Goal: Task Accomplishment & Management: Manage account settings

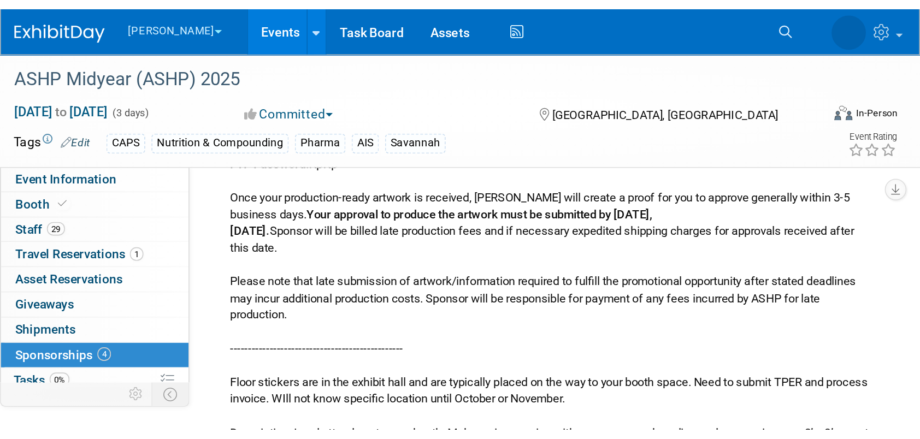
scroll to position [1321, 0]
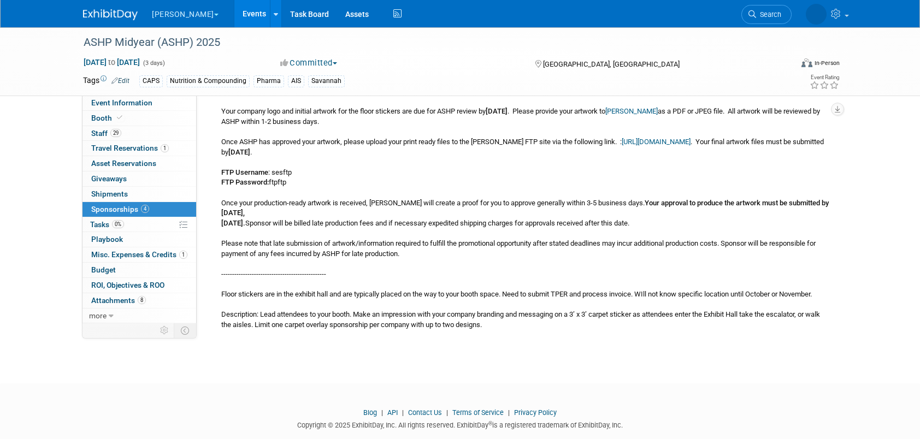
click at [234, 14] on link "Events" at bounding box center [254, 13] width 40 height 27
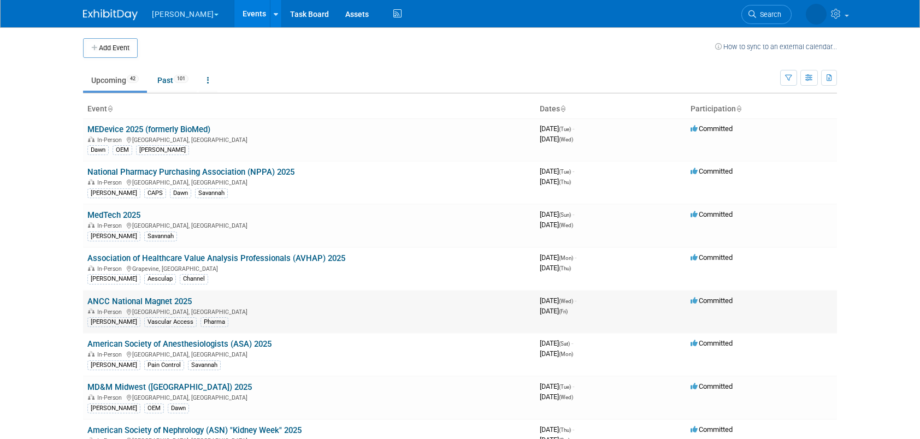
click at [160, 298] on link "ANCC National Magnet 2025" at bounding box center [139, 302] width 104 height 10
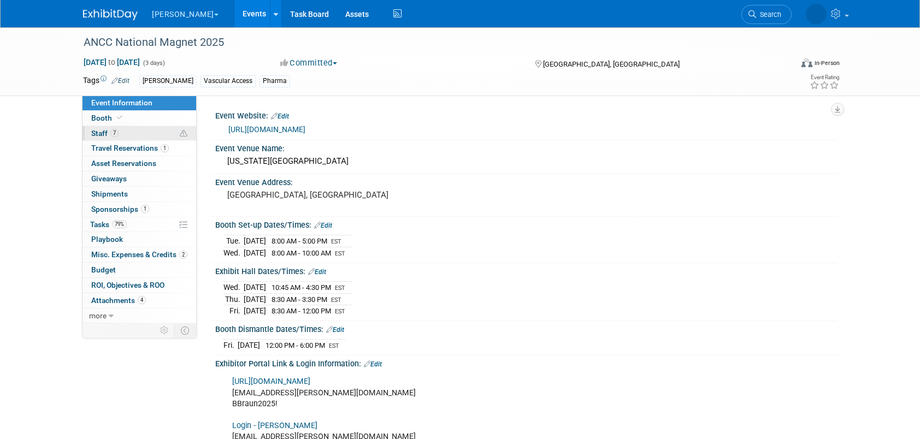
click at [133, 132] on link "7 Staff 7" at bounding box center [139, 133] width 114 height 15
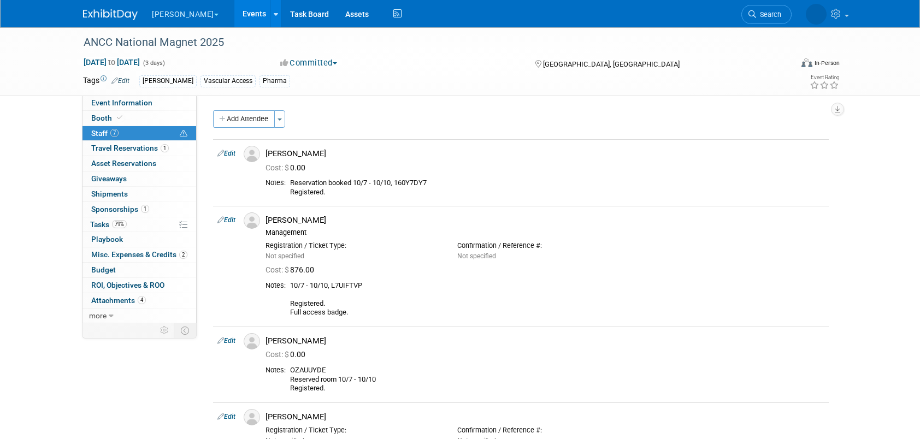
click at [234, 8] on link "Events" at bounding box center [254, 13] width 40 height 27
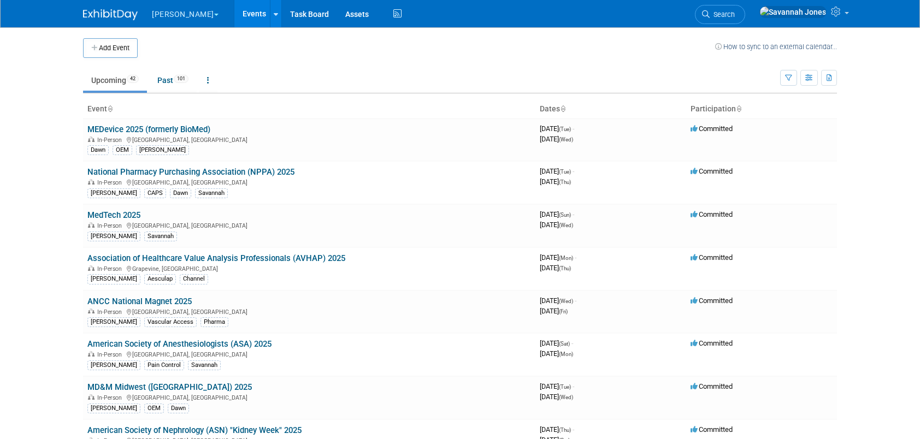
click at [270, 176] on link "National Pharmacy Purchasing Association (NPPA) 2025" at bounding box center [190, 172] width 207 height 10
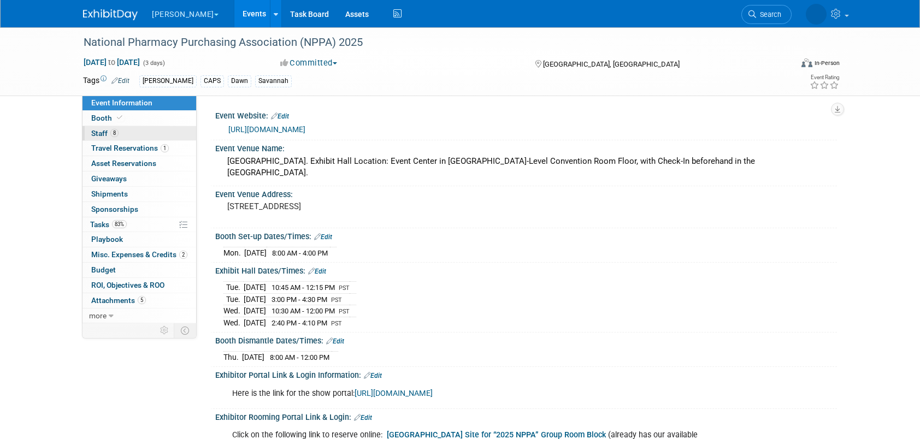
click at [135, 127] on link "8 Staff 8" at bounding box center [139, 133] width 114 height 15
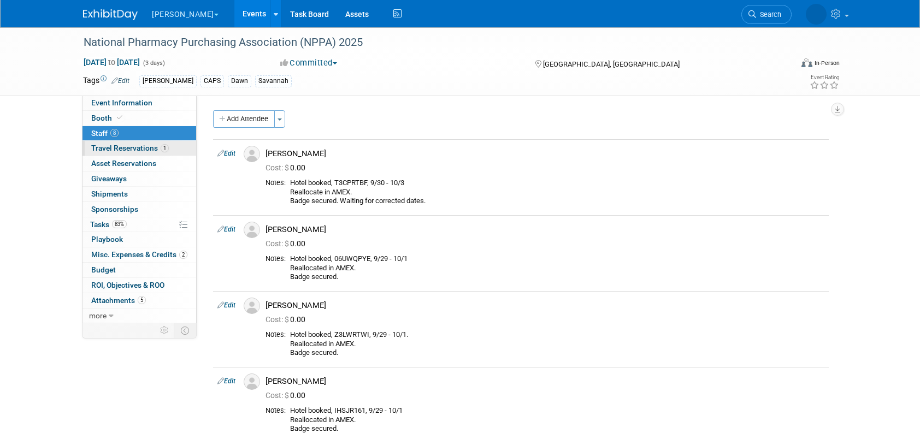
click at [135, 146] on span "Travel Reservations 1" at bounding box center [130, 148] width 78 height 9
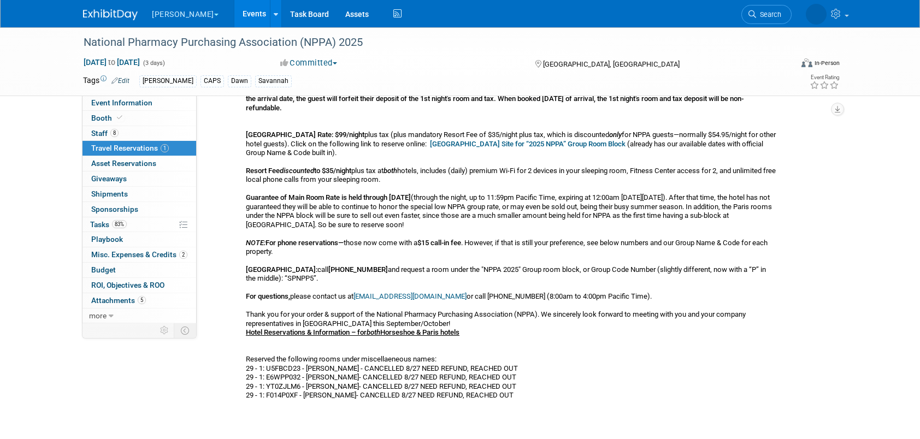
scroll to position [164, 0]
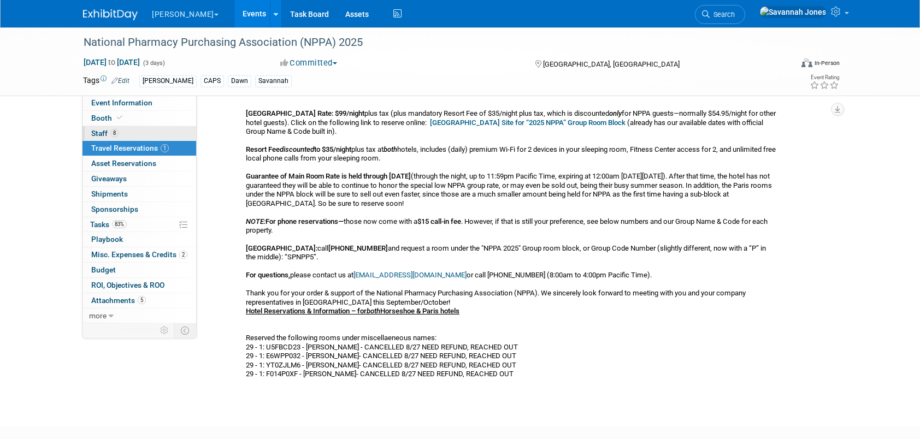
drag, startPoint x: 110, startPoint y: 131, endPoint x: 137, endPoint y: 131, distance: 26.2
click at [110, 131] on span "8" at bounding box center [114, 133] width 8 height 8
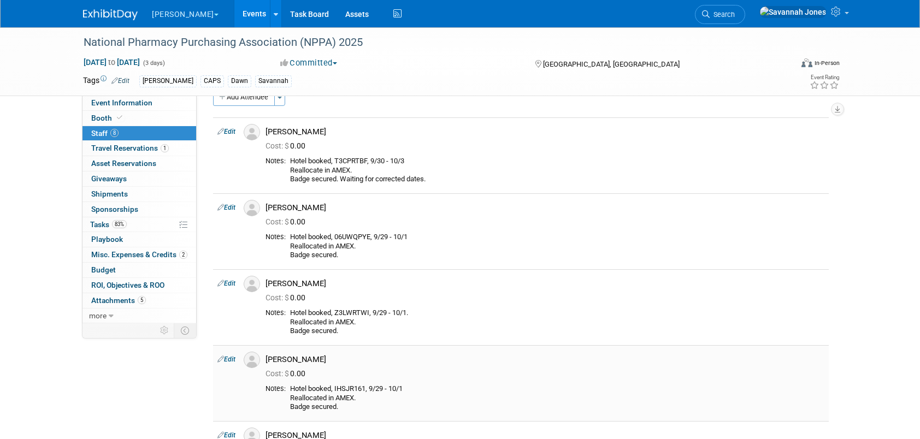
scroll to position [0, 0]
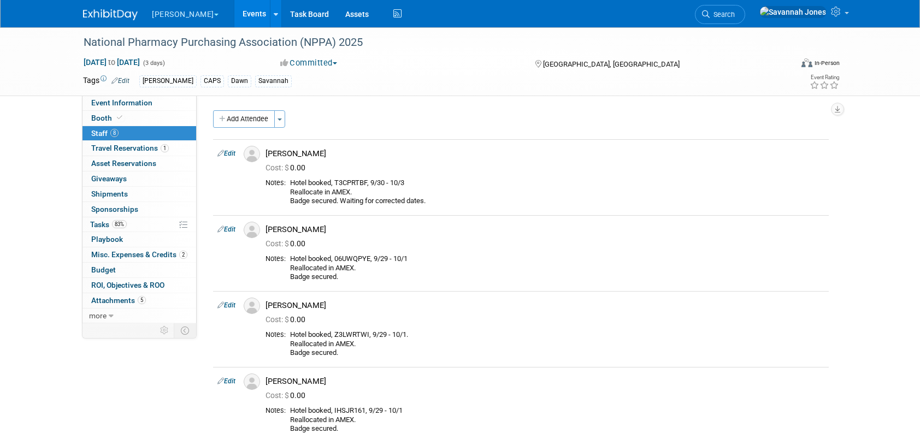
click at [234, 7] on link "Events" at bounding box center [254, 13] width 40 height 27
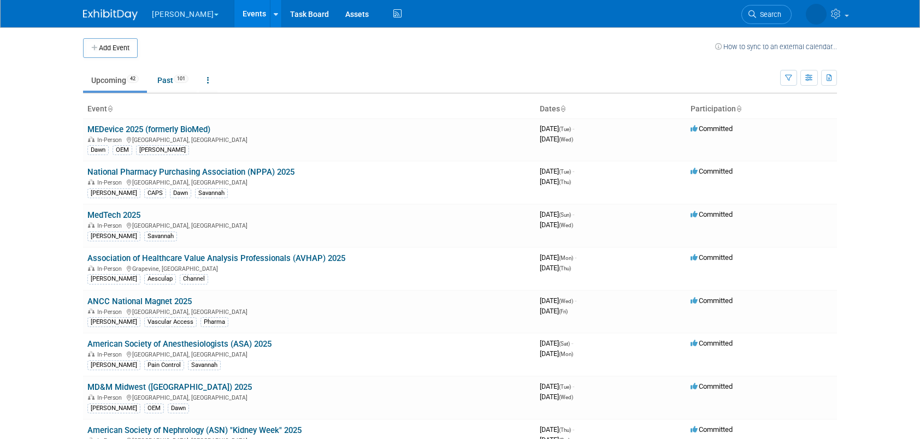
scroll to position [250, 0]
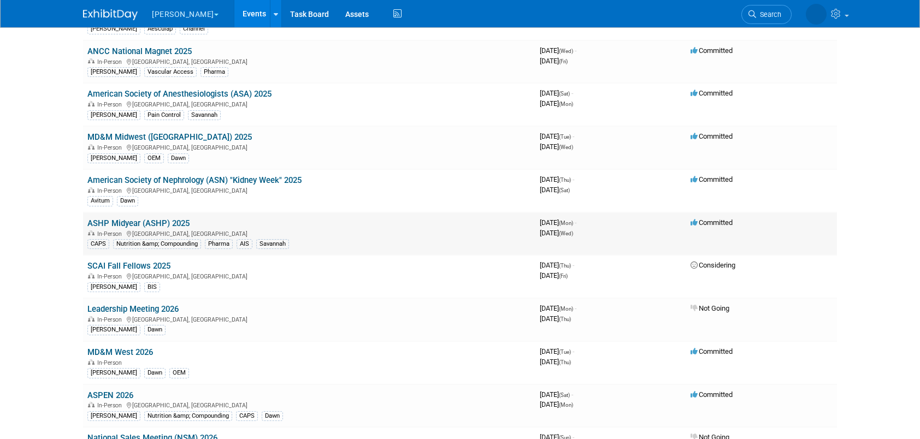
click at [176, 219] on link "ASHP Midyear (ASHP) 2025" at bounding box center [138, 224] width 102 height 10
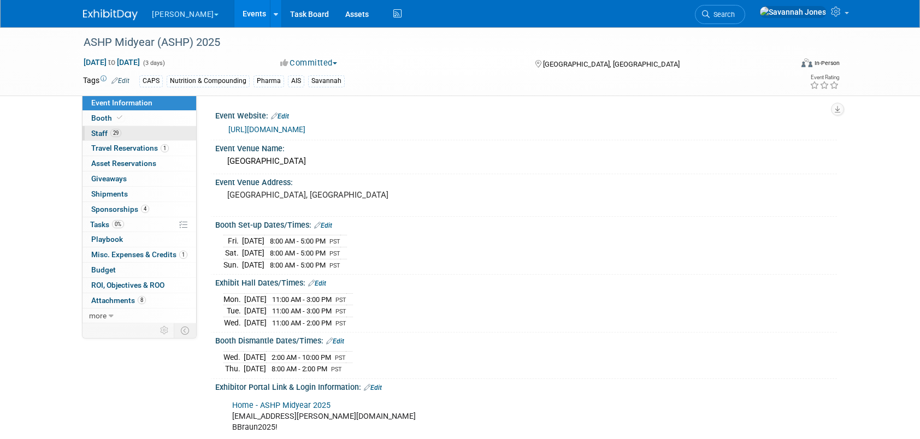
click at [160, 133] on link "29 Staff 29" at bounding box center [139, 133] width 114 height 15
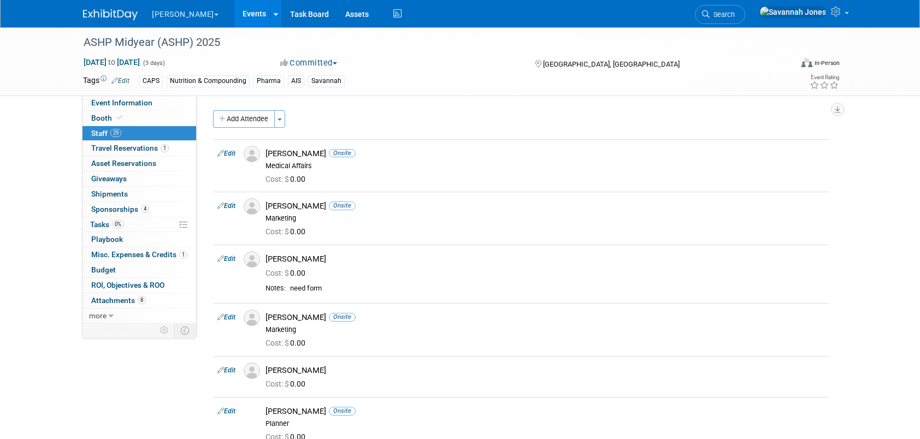
scroll to position [482, 0]
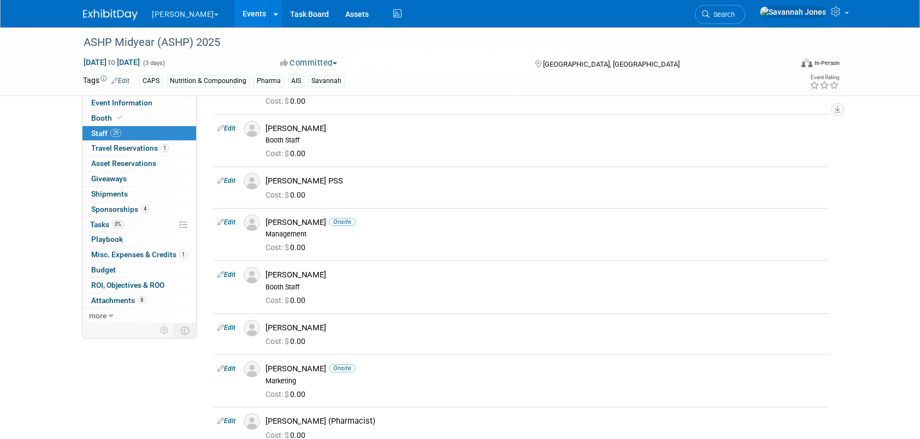
click at [234, 219] on link "Edit" at bounding box center [226, 223] width 18 height 8
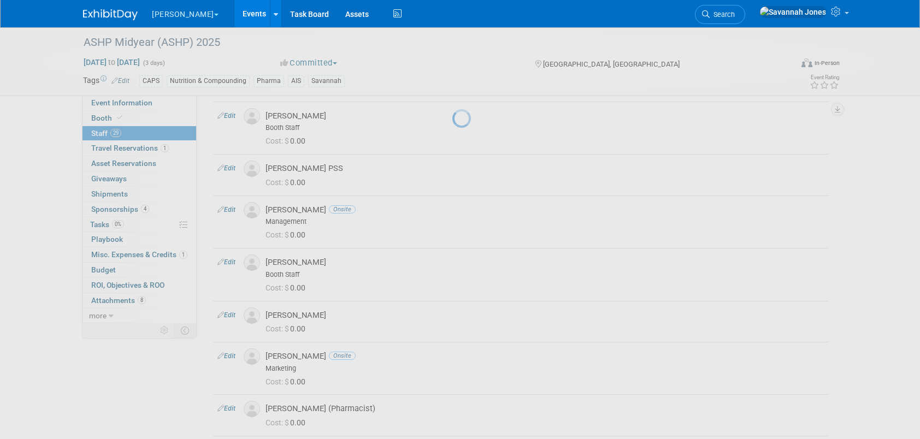
select select "e2d0c903-f1bd-4b3d-a744-9859ed0ed38a"
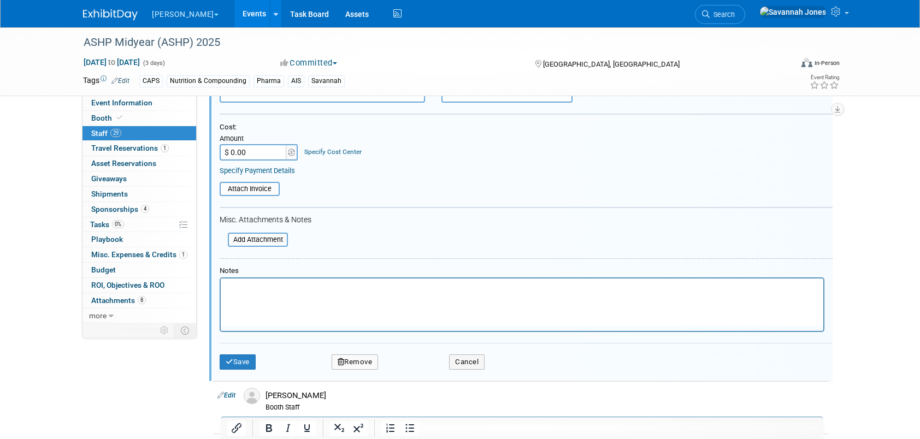
scroll to position [730, 0]
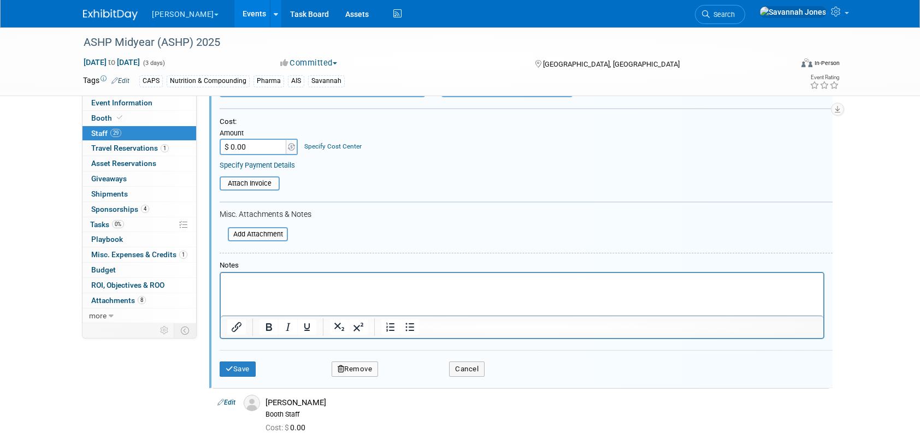
click at [350, 364] on button "Remove" at bounding box center [355, 369] width 47 height 15
click at [403, 368] on link "Yes" at bounding box center [415, 375] width 32 height 17
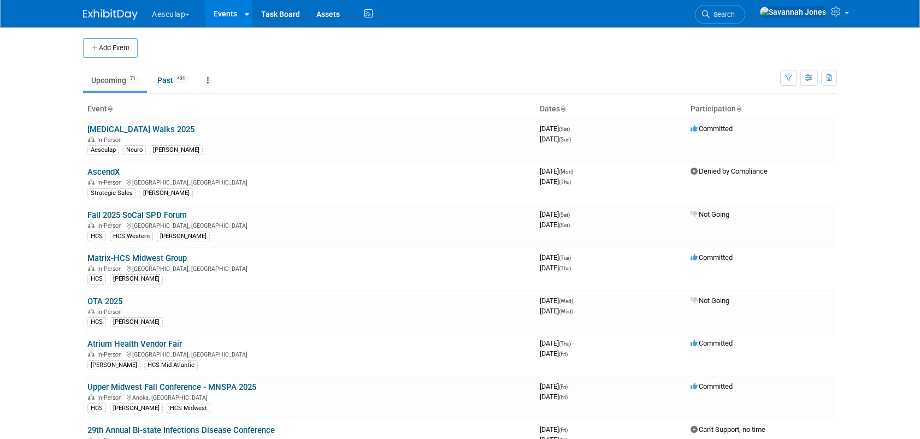
click at [187, 20] on button "Aesculap" at bounding box center [177, 12] width 52 height 24
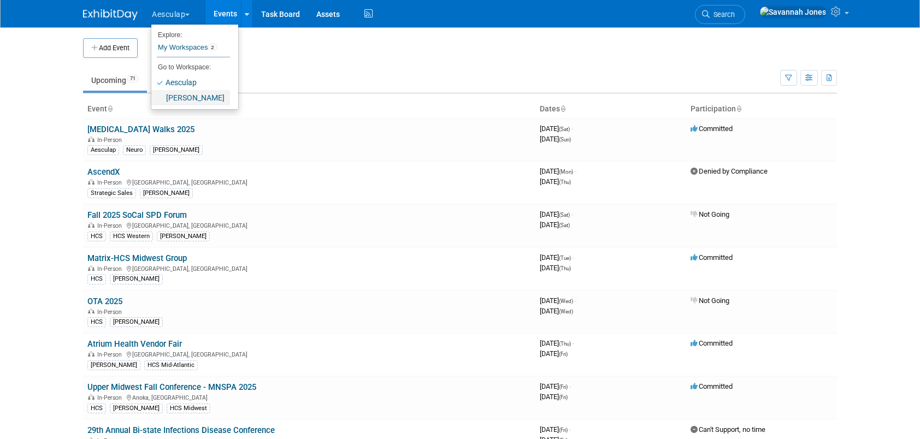
click at [196, 93] on link "[PERSON_NAME]" at bounding box center [190, 97] width 79 height 15
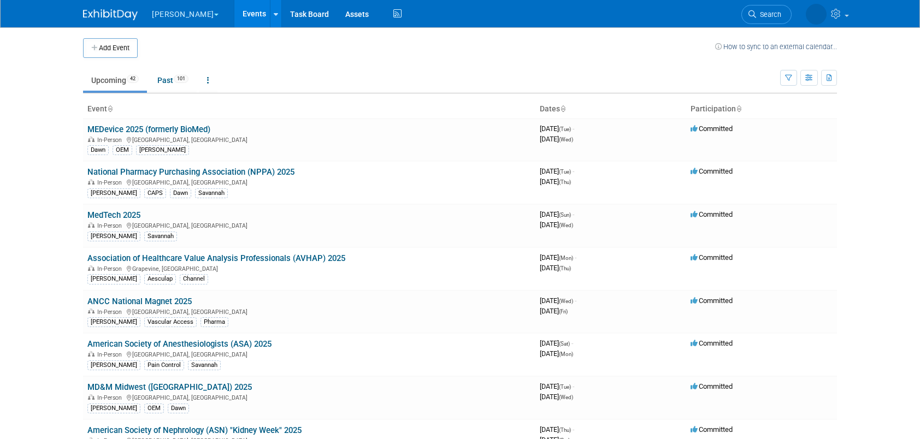
scroll to position [250, 0]
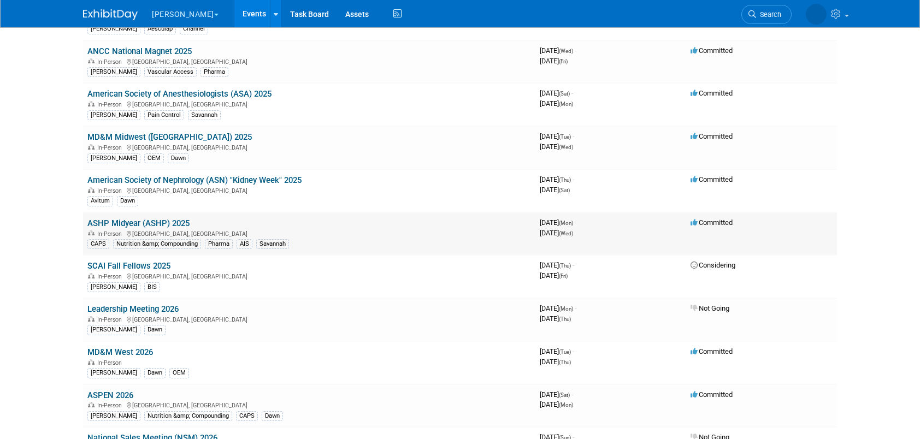
click at [175, 221] on link "ASHP Midyear (ASHP) 2025" at bounding box center [138, 224] width 102 height 10
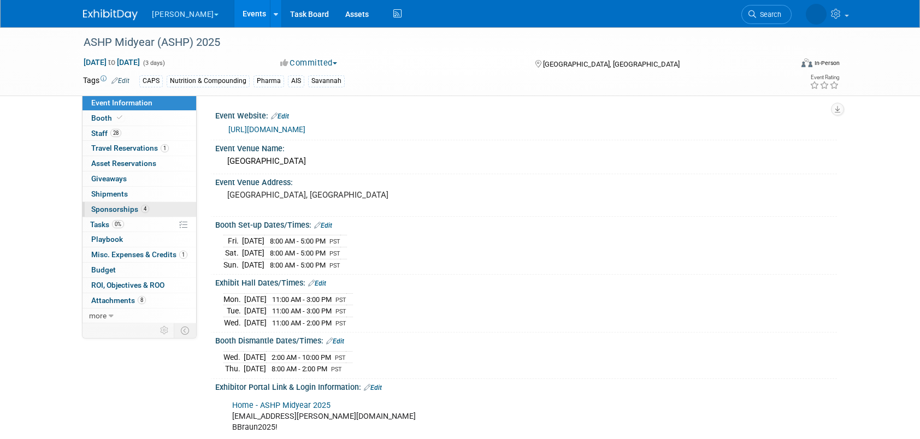
click at [166, 209] on link "4 Sponsorships 4" at bounding box center [139, 209] width 114 height 15
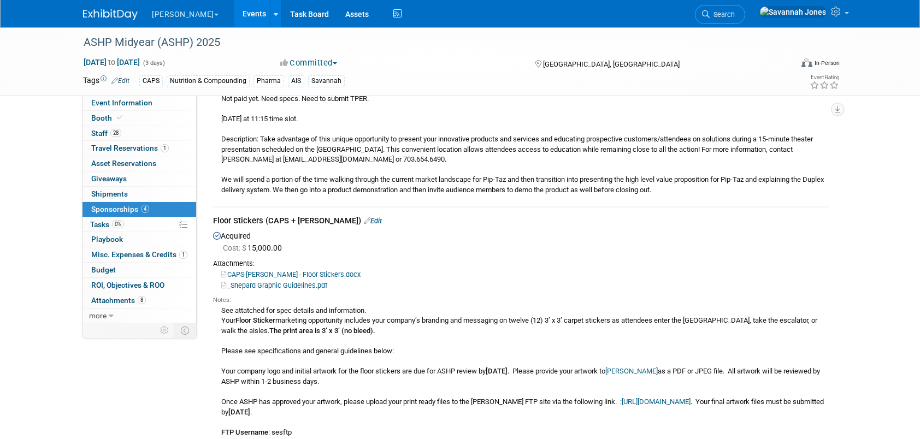
scroll to position [1147, 0]
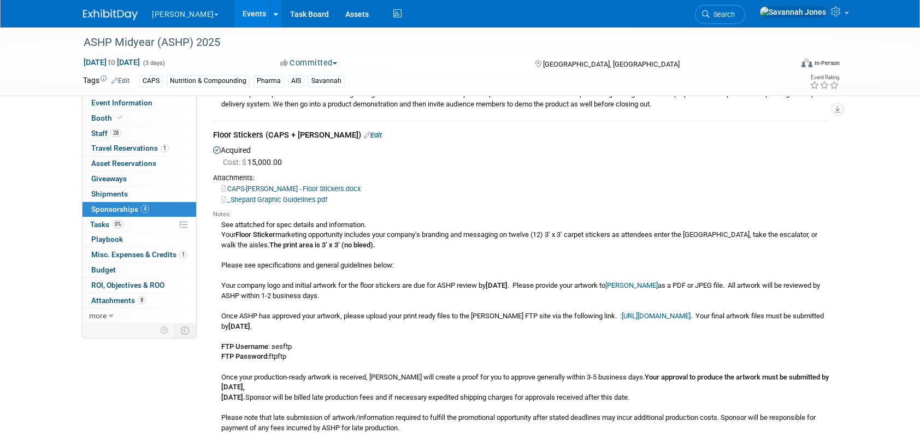
click at [113, 95] on div "ASHP Midyear (ASHP) 2025 Dec 8, 2025 to Dec 10, 2025 (3 days) Dec 8, 2025 to De…" at bounding box center [460, 61] width 770 height 68
drag, startPoint x: 113, startPoint y: 101, endPoint x: 118, endPoint y: 106, distance: 7.7
click at [113, 101] on span "Event Information" at bounding box center [121, 102] width 61 height 9
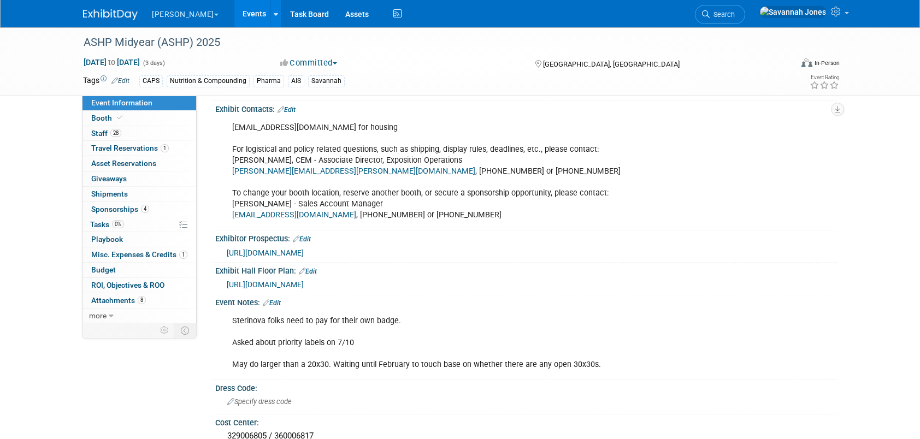
scroll to position [492, 0]
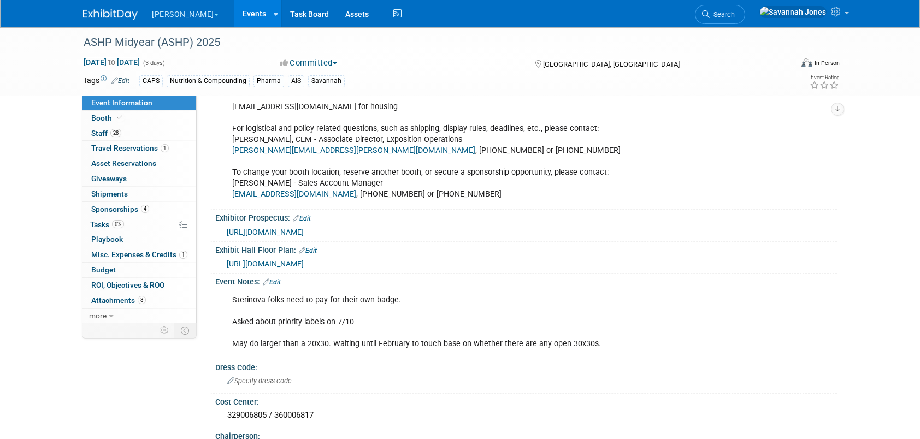
click at [304, 228] on span "[URL][DOMAIN_NAME]" at bounding box center [265, 232] width 77 height 9
click at [835, 297] on div "Sterinova folks need to pay for their own badge. Asked about priority labels on…" at bounding box center [526, 321] width 622 height 69
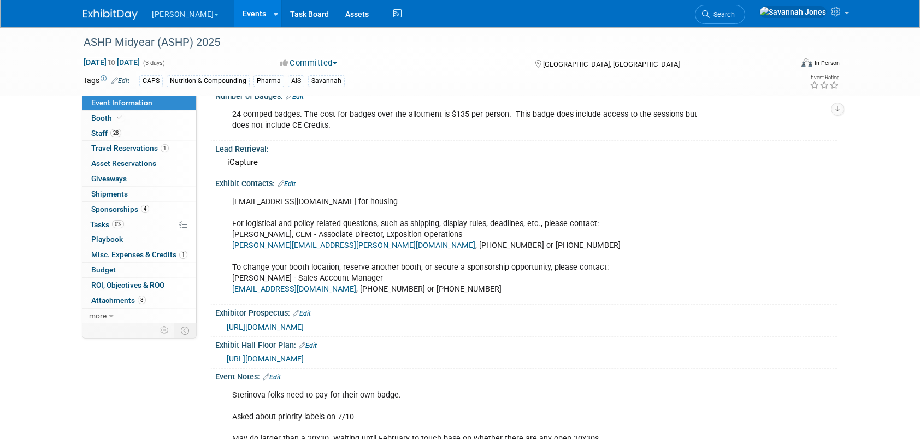
scroll to position [328, 0]
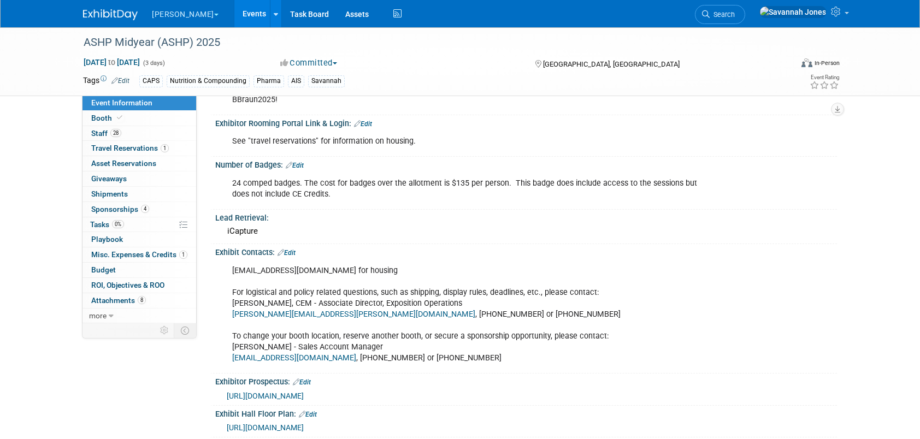
click at [234, 10] on link "Events" at bounding box center [254, 13] width 40 height 27
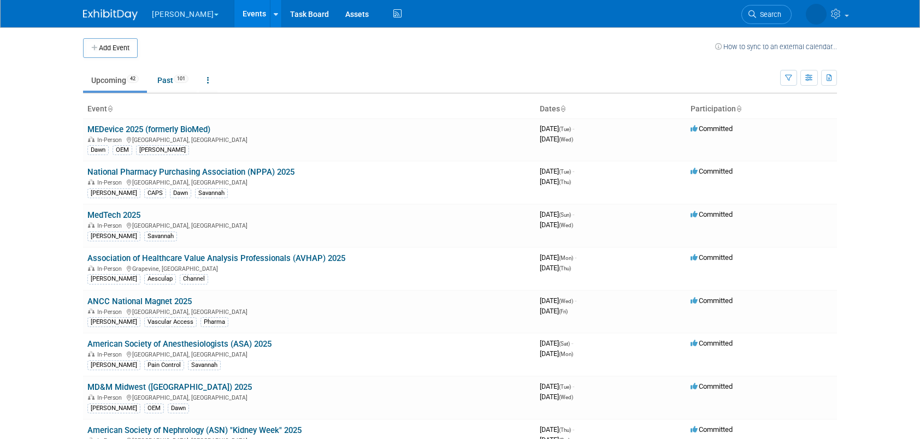
click at [61, 226] on body "B. Braun Explore: My Workspaces 2 Go to Workspace: Aesculap B. Braun Events Add…" at bounding box center [460, 219] width 920 height 439
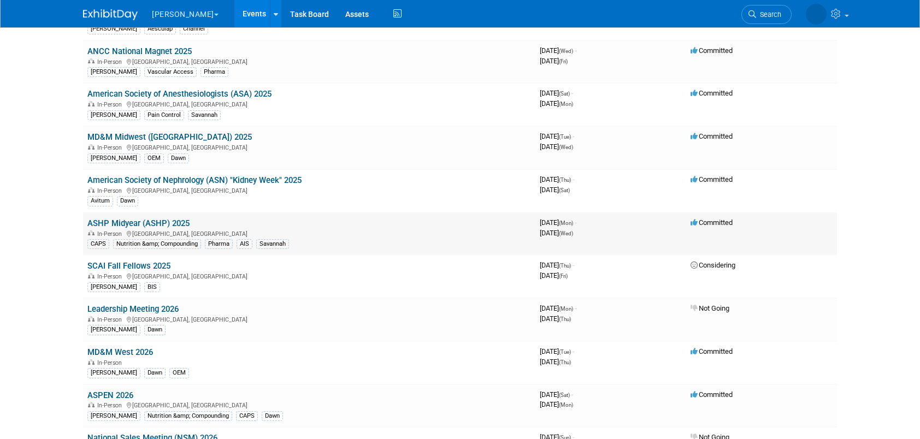
click at [101, 219] on link "ASHP Midyear (ASHP) 2025" at bounding box center [138, 224] width 102 height 10
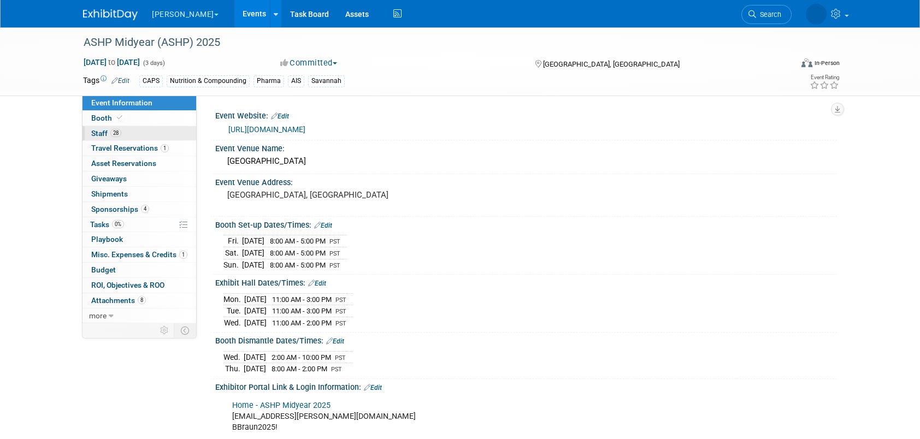
click at [165, 134] on link "28 Staff 28" at bounding box center [139, 133] width 114 height 15
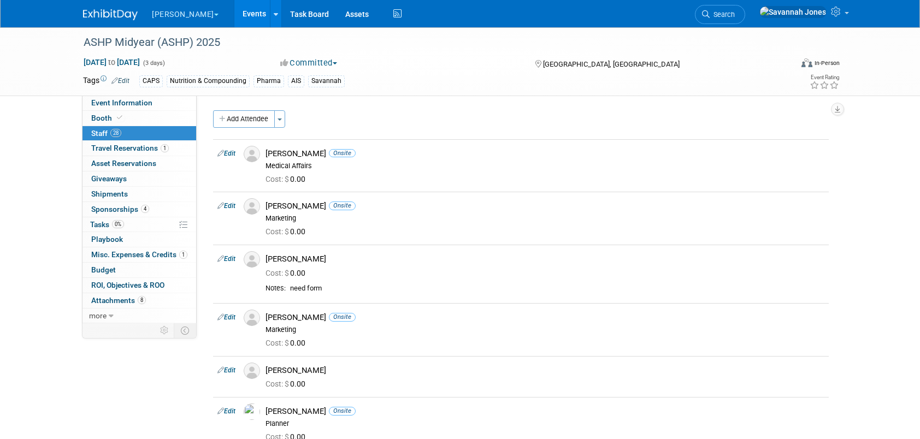
click at [217, 115] on button "Add Attendee" at bounding box center [244, 118] width 62 height 17
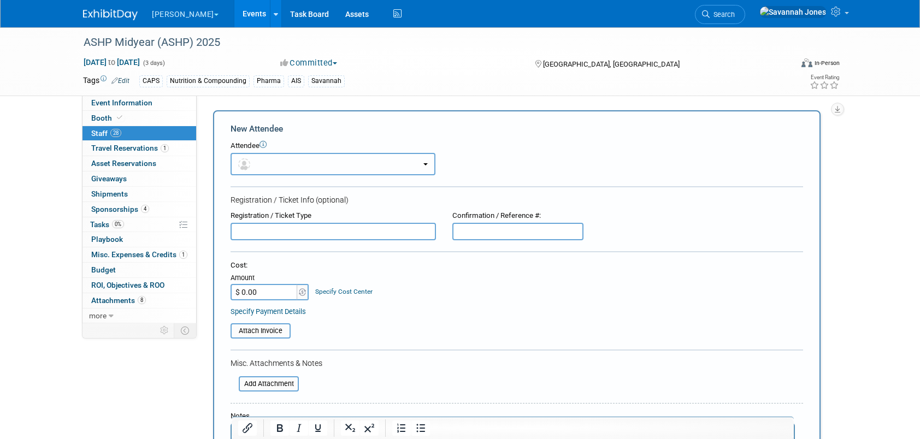
click at [297, 166] on button "button" at bounding box center [333, 164] width 205 height 22
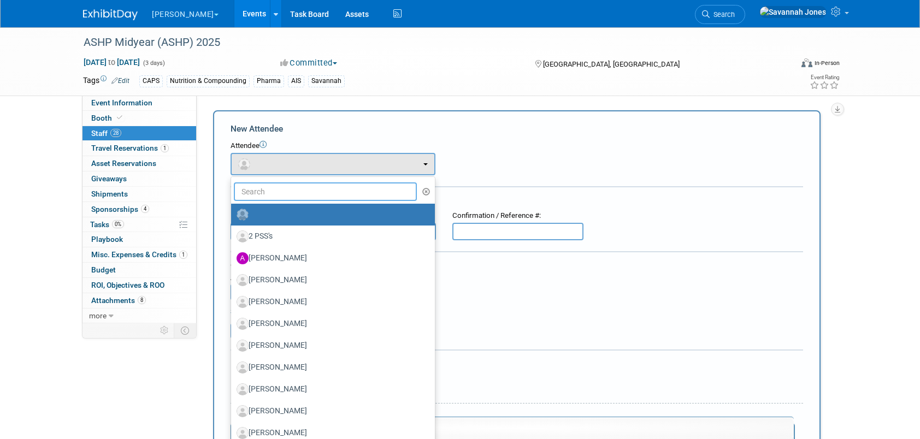
click at [297, 186] on input "text" at bounding box center [325, 191] width 183 height 19
type input "[PERSON_NAME]"
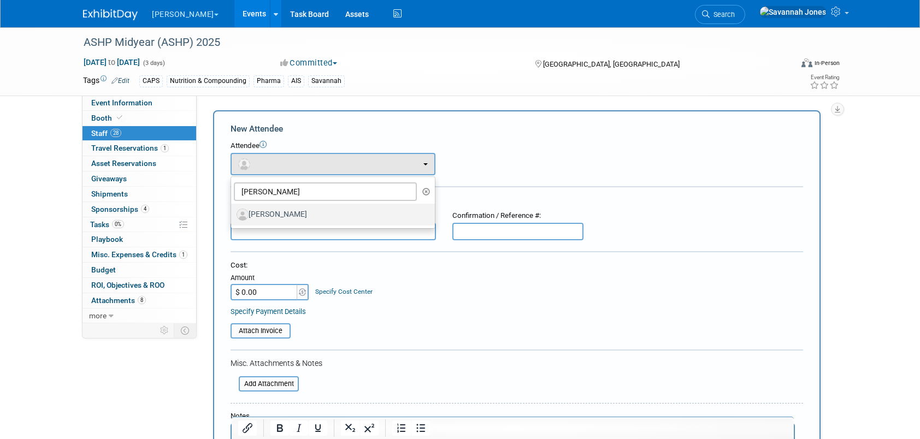
click at [278, 223] on label "[PERSON_NAME]" at bounding box center [330, 214] width 187 height 17
click at [233, 217] on input "[PERSON_NAME]" at bounding box center [229, 213] width 7 height 7
select select "4e90f337-b0bc-47a9-baf2-6d8ea8dbb19c"
select select "100"
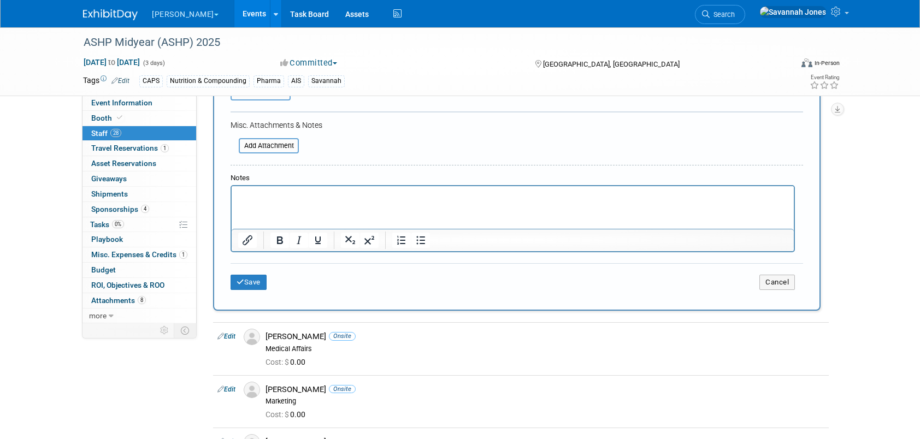
drag, startPoint x: 253, startPoint y: 302, endPoint x: 253, endPoint y: 287, distance: 14.2
click at [253, 302] on div "New Attendee Attendee <img src="[URL][DOMAIN_NAME]" style="width: 22px; height:…" at bounding box center [516, 74] width 607 height 474
click at [253, 287] on button "Save" at bounding box center [249, 282] width 36 height 15
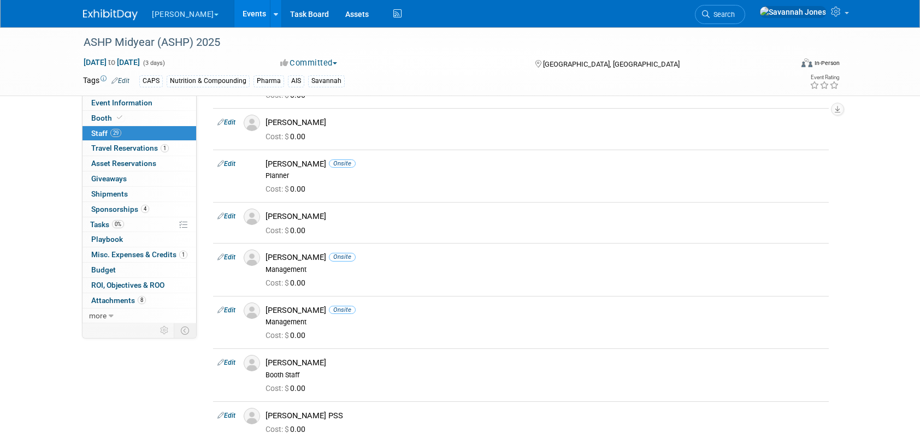
scroll to position [273, 0]
